Goal: Find specific page/section: Find specific page/section

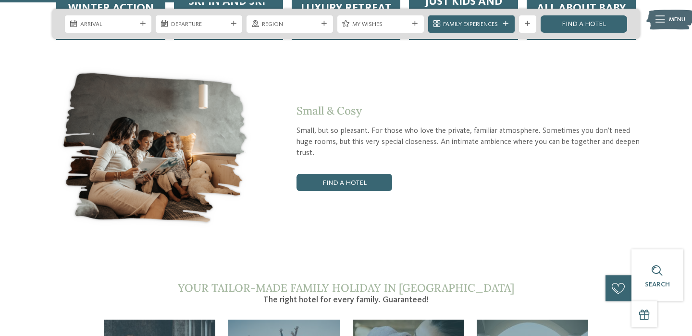
scroll to position [1609, 0]
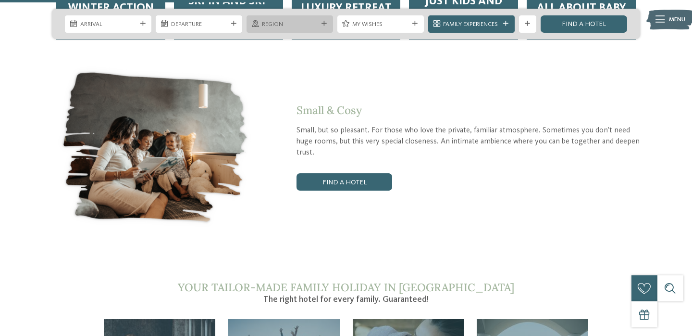
click at [311, 26] on span "Region" at bounding box center [290, 24] width 56 height 9
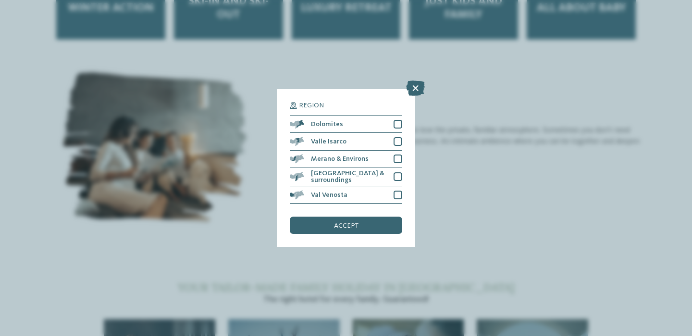
click at [456, 195] on div "Region Dolomites" at bounding box center [346, 168] width 692 height 336
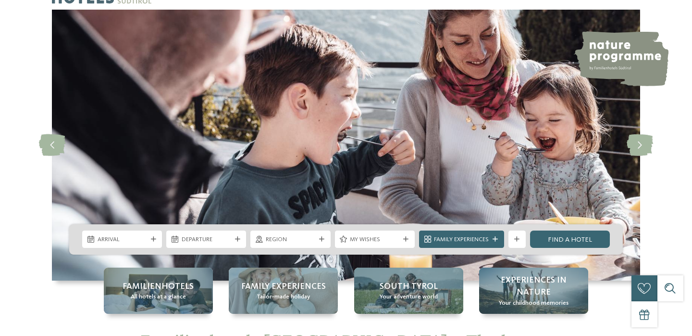
scroll to position [0, 0]
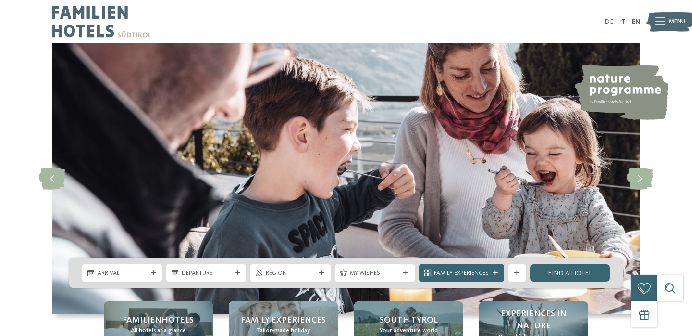
click at [670, 23] on span "Menu" at bounding box center [677, 21] width 16 height 9
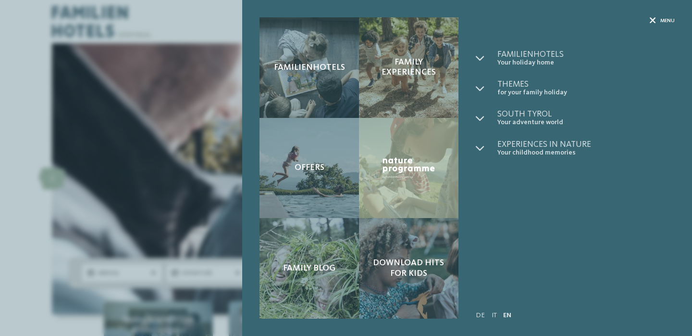
click at [659, 23] on div "Menu" at bounding box center [662, 20] width 25 height 7
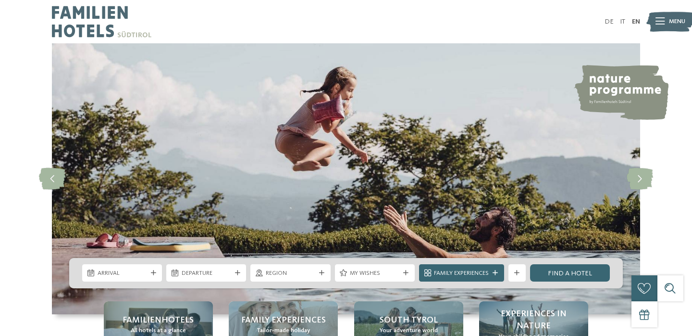
click at [659, 23] on icon at bounding box center [660, 21] width 9 height 7
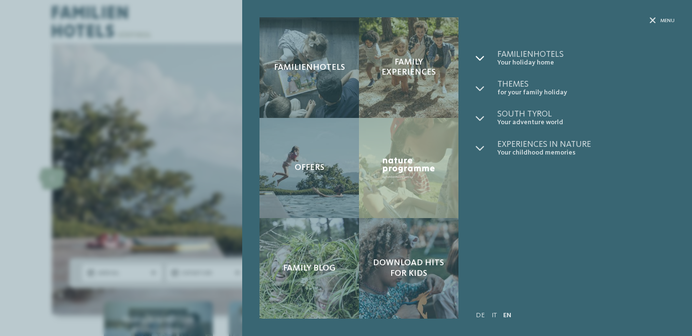
click at [481, 58] on icon at bounding box center [480, 58] width 9 height 9
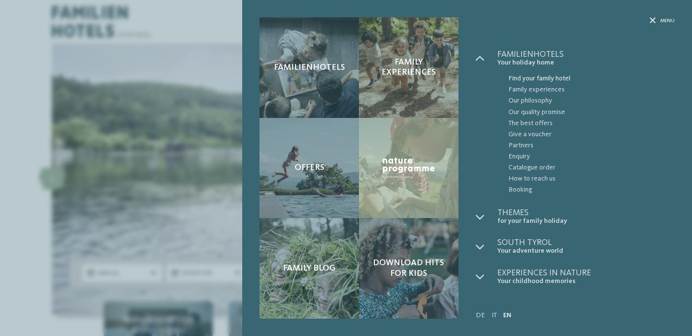
click at [527, 78] on span "Find your family hotel" at bounding box center [592, 78] width 166 height 11
